Goal: Task Accomplishment & Management: Complete application form

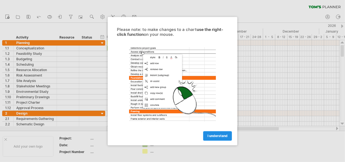
click at [223, 134] on span "I understand" at bounding box center [218, 136] width 20 height 4
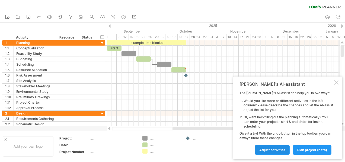
click at [278, 153] on link "Adjust activities" at bounding box center [272, 150] width 35 height 10
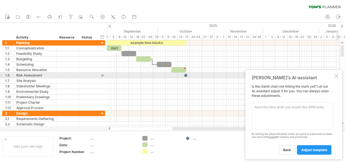
click at [337, 77] on div at bounding box center [337, 76] width 4 height 4
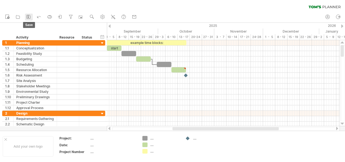
click at [28, 15] on icon at bounding box center [28, 16] width 5 height 5
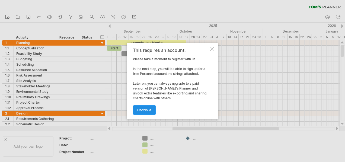
click at [142, 109] on span "continue" at bounding box center [145, 110] width 14 height 4
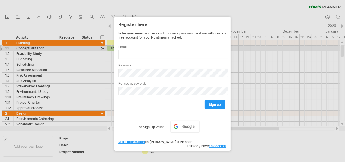
click at [142, 49] on div "Email:" at bounding box center [172, 49] width 109 height 18
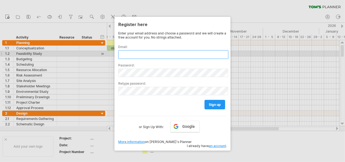
click at [141, 54] on input "text" at bounding box center [173, 54] width 110 height 9
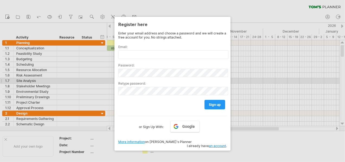
click at [145, 81] on label "Retype password:" at bounding box center [172, 83] width 109 height 4
click at [188, 127] on span "Google" at bounding box center [189, 126] width 12 height 4
